Goal: Find contact information: Obtain details needed to contact an individual or organization

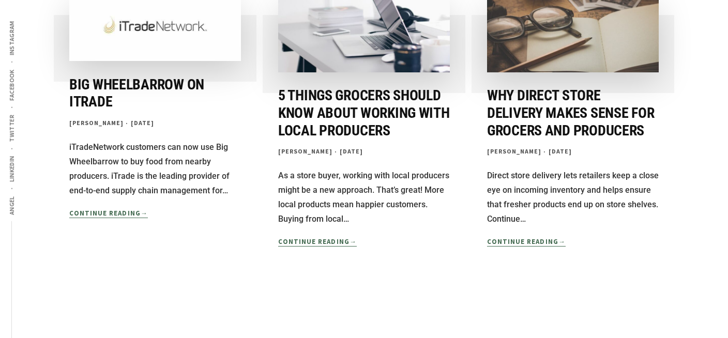
scroll to position [1980, 0]
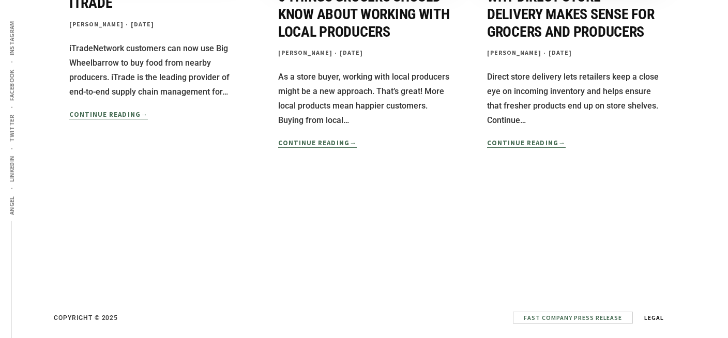
click at [609, 314] on span "Fast Company Press Release" at bounding box center [573, 318] width 98 height 8
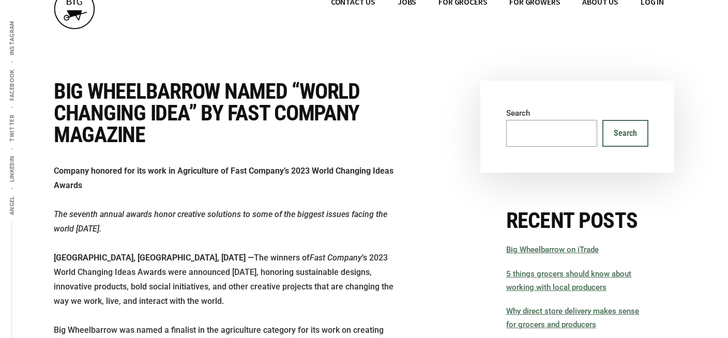
scroll to position [116, 0]
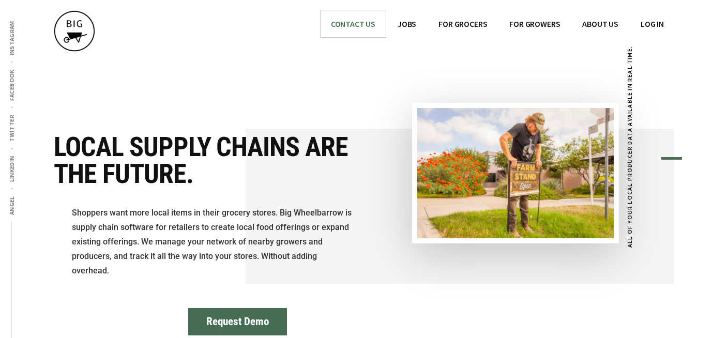
click at [342, 21] on span "CONTACT US" at bounding box center [353, 24] width 44 height 10
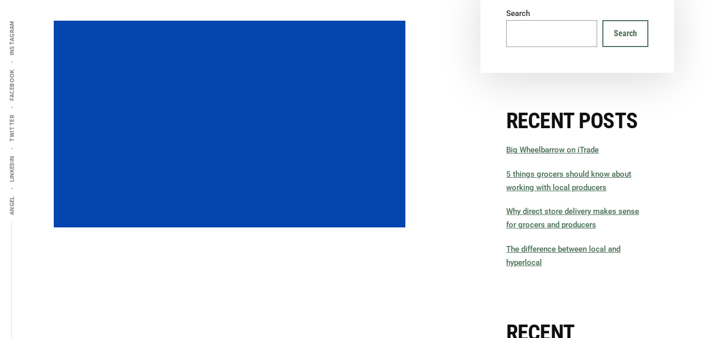
scroll to position [193, 0]
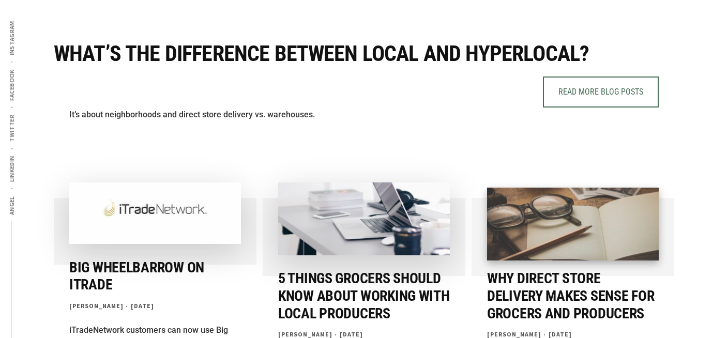
scroll to position [1751, 0]
